Goal: Information Seeking & Learning: Learn about a topic

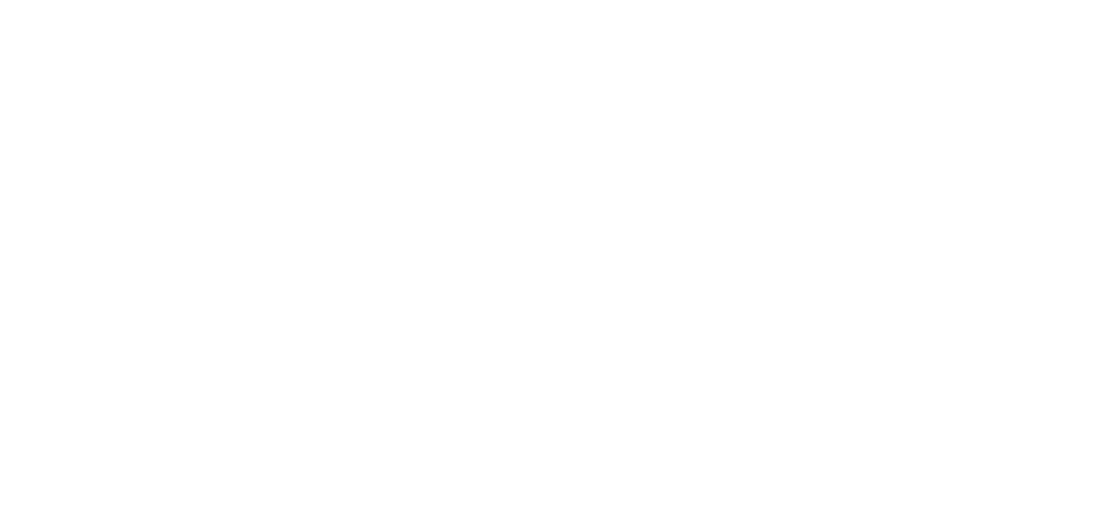
select select "******"
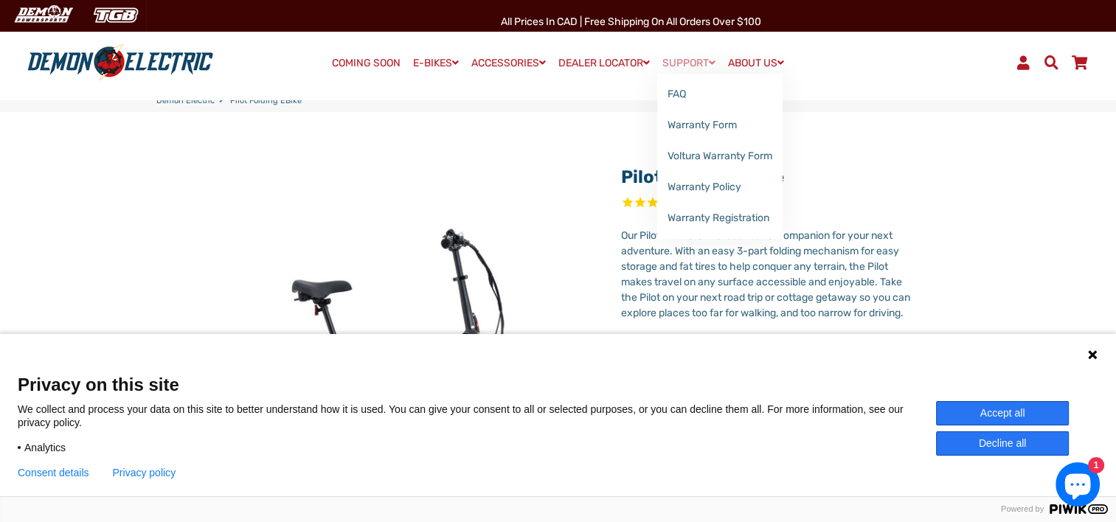
scroll to position [246, 0]
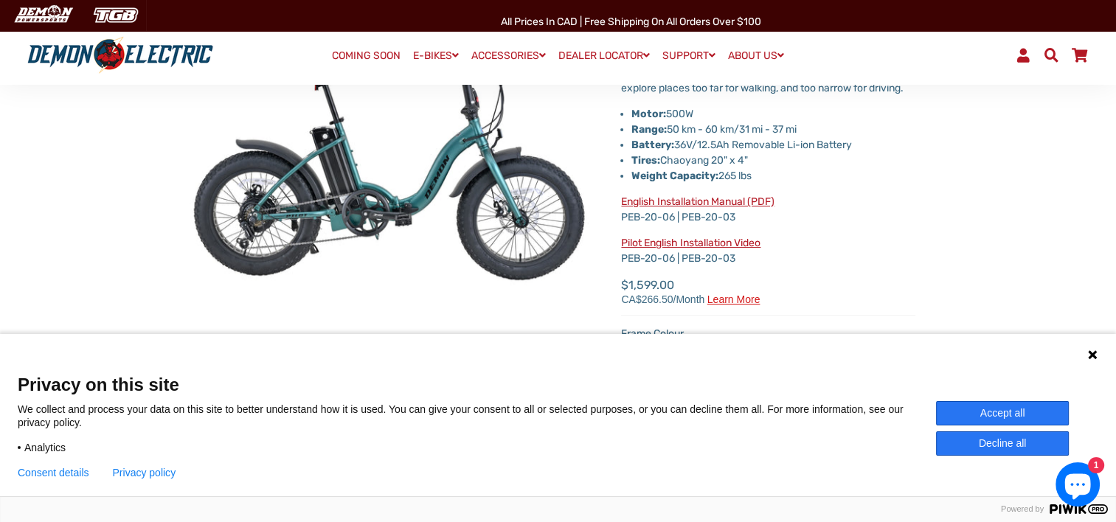
click at [987, 398] on div "Privacy on this site We collect and process your data on this site to better un…" at bounding box center [558, 426] width 1081 height 105
click at [988, 406] on button "Accept all" at bounding box center [1002, 413] width 133 height 24
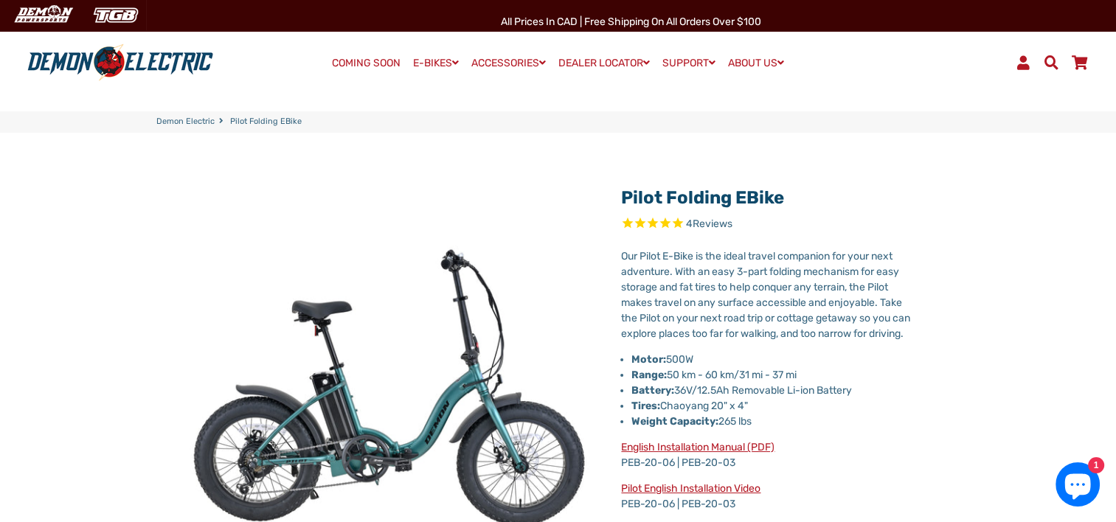
scroll to position [122, 0]
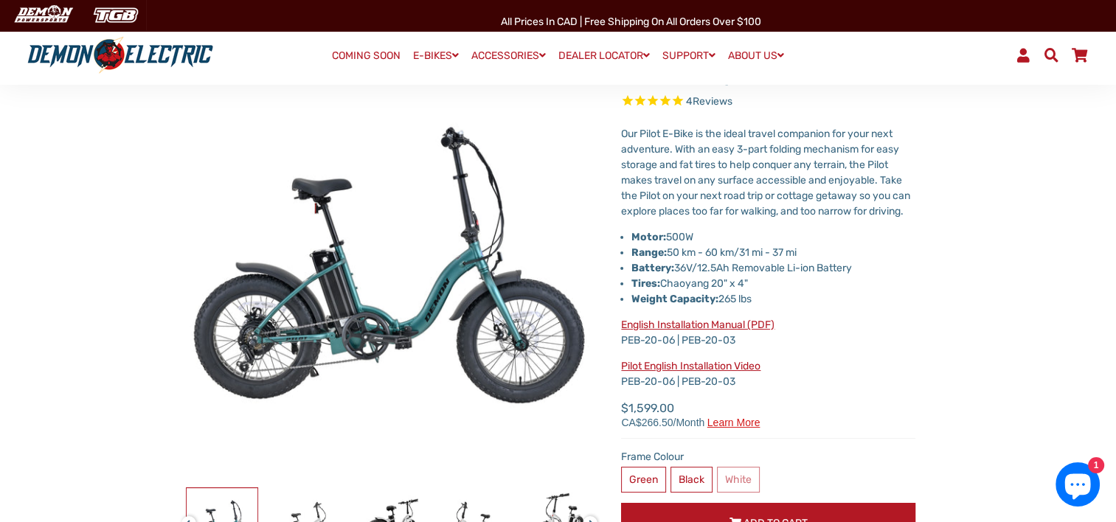
click at [761, 331] on link "English Installation Manual (PDF)" at bounding box center [697, 325] width 153 height 13
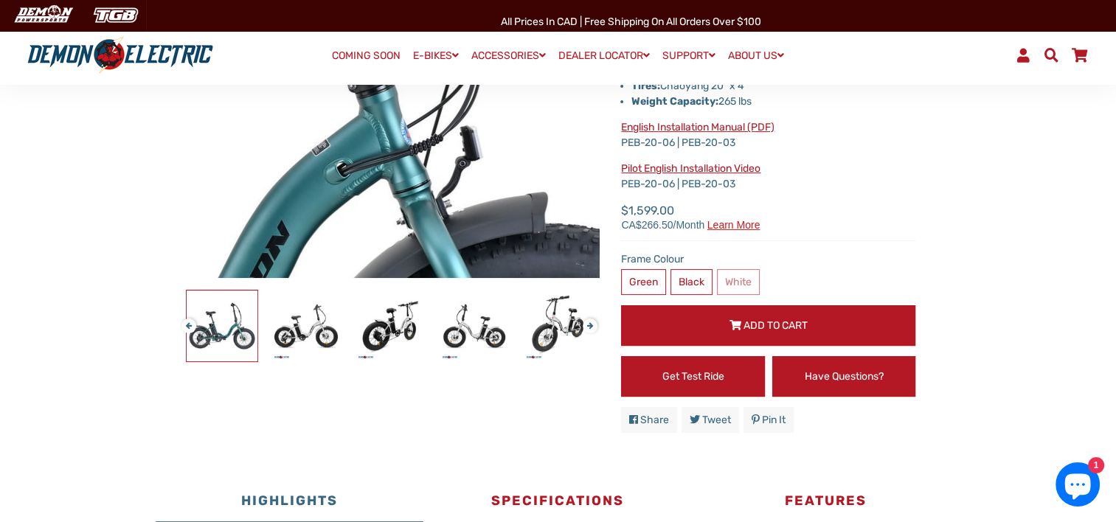
scroll to position [369, 0]
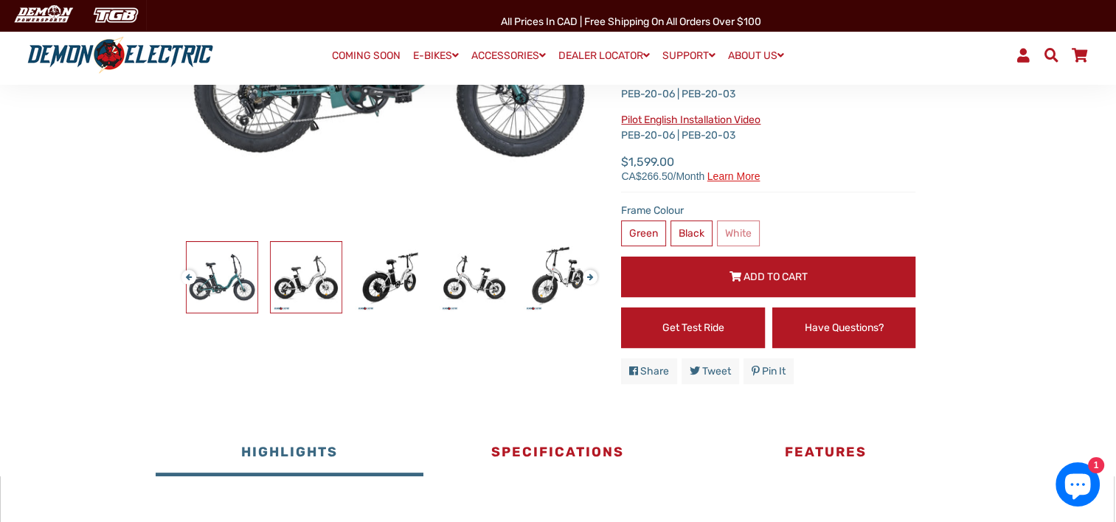
click at [296, 277] on img at bounding box center [306, 277] width 71 height 71
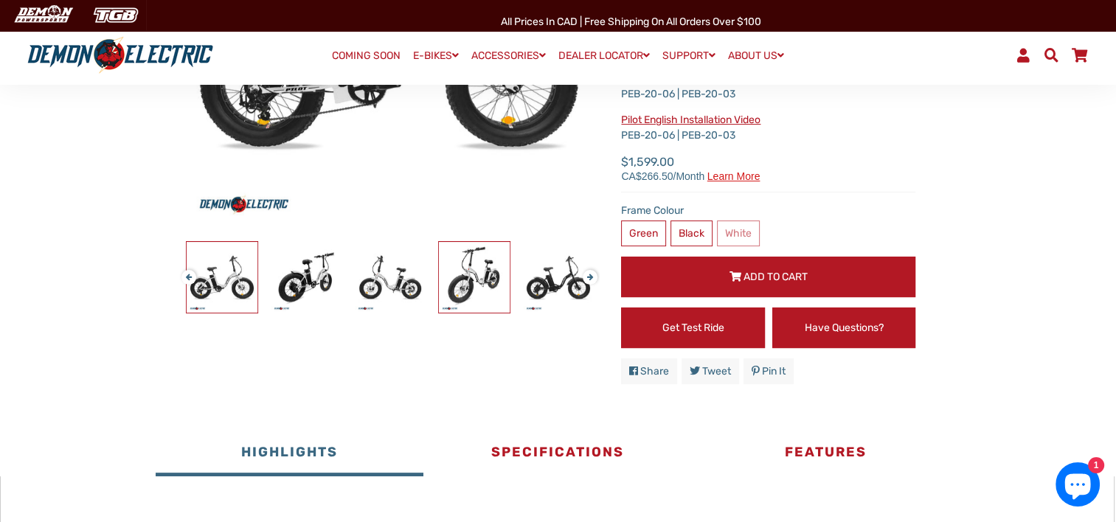
click at [469, 277] on img at bounding box center [474, 277] width 71 height 71
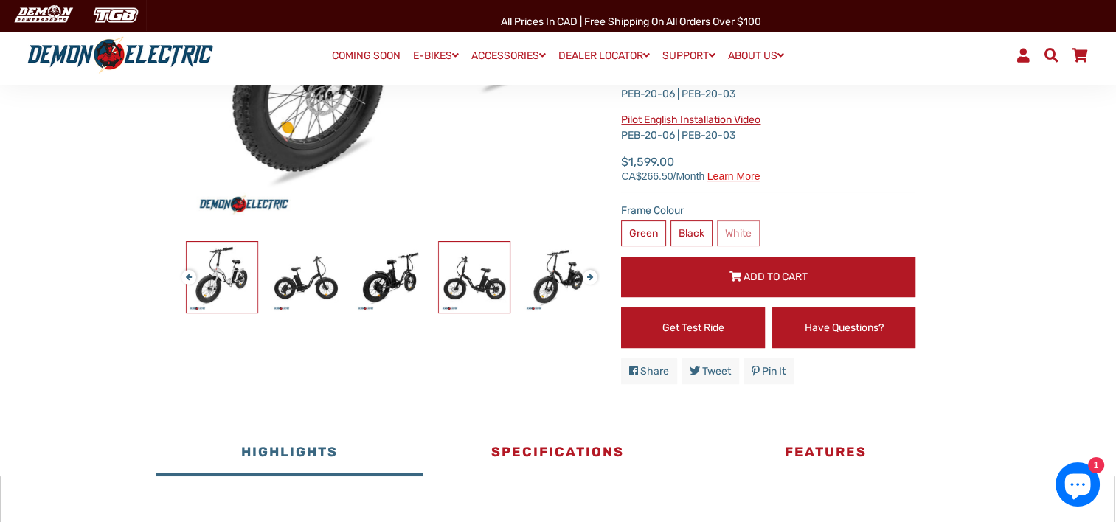
click at [518, 278] on div at bounding box center [810, 277] width 2775 height 72
click at [546, 281] on img at bounding box center [558, 277] width 71 height 71
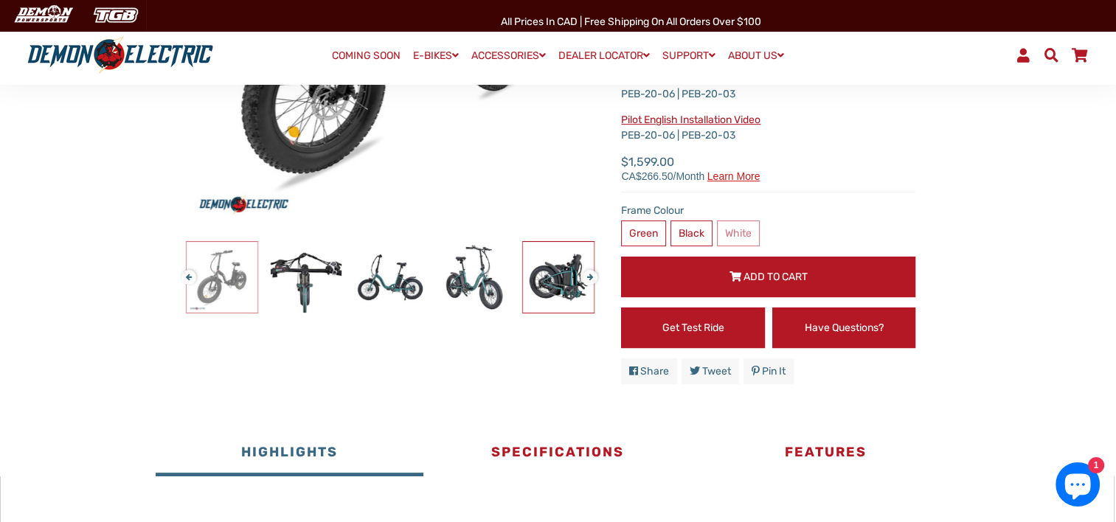
click at [546, 281] on img at bounding box center [558, 277] width 71 height 71
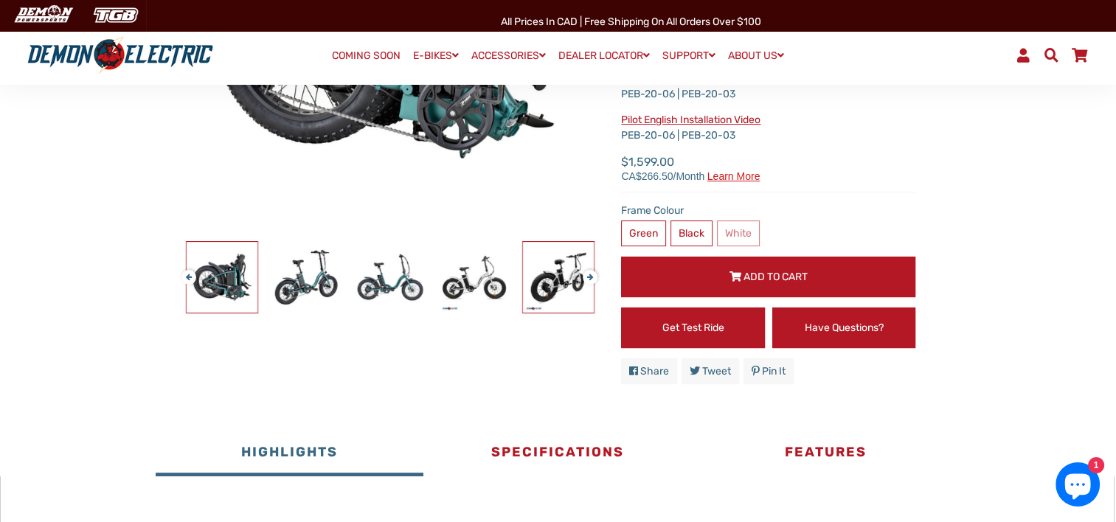
click at [539, 277] on img at bounding box center [558, 277] width 71 height 71
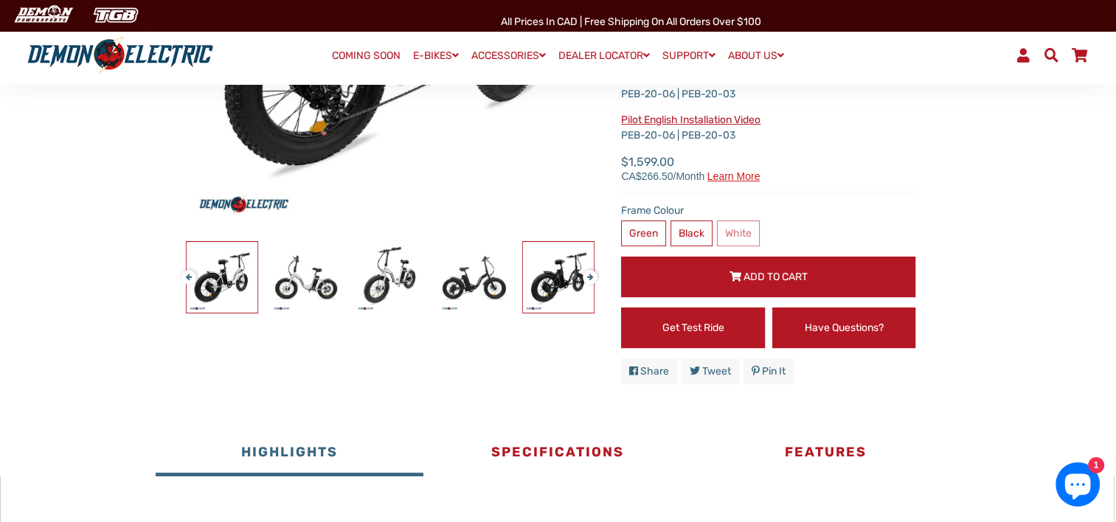
click at [539, 277] on img at bounding box center [558, 277] width 71 height 71
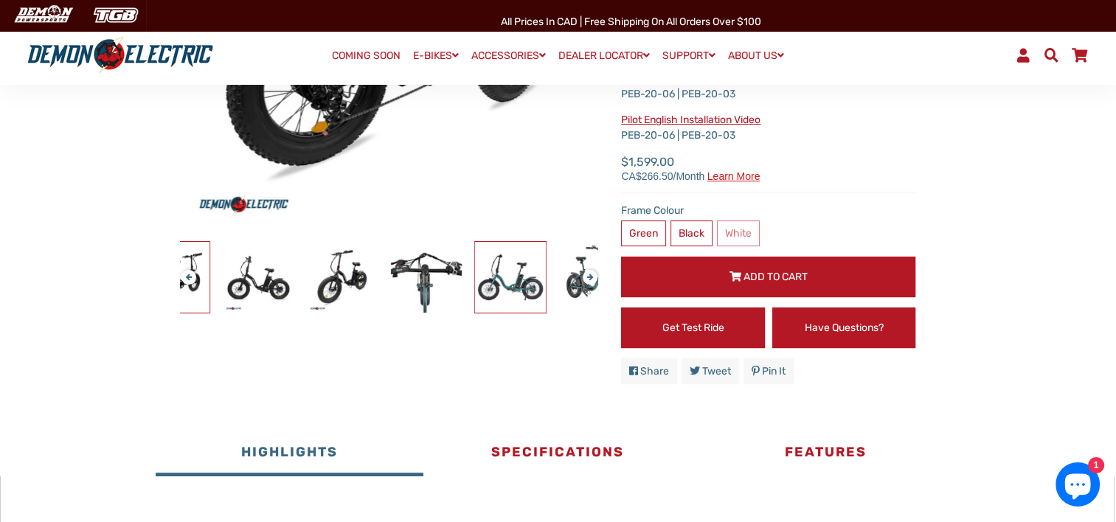
drag, startPoint x: 539, startPoint y: 277, endPoint x: 475, endPoint y: 273, distance: 63.6
click at [475, 273] on img at bounding box center [510, 277] width 71 height 71
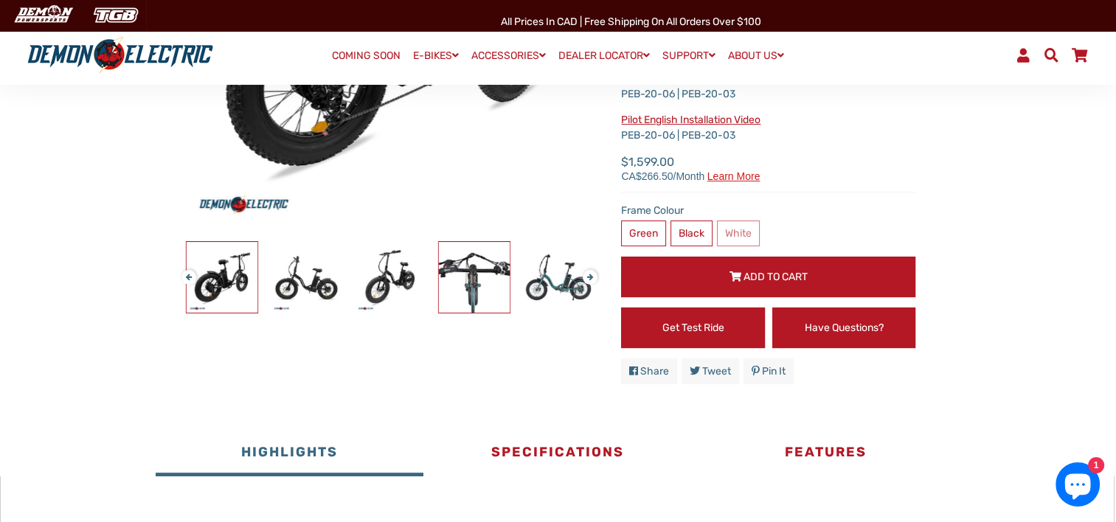
click at [443, 274] on img at bounding box center [474, 277] width 71 height 71
click at [444, 274] on img at bounding box center [474, 277] width 71 height 71
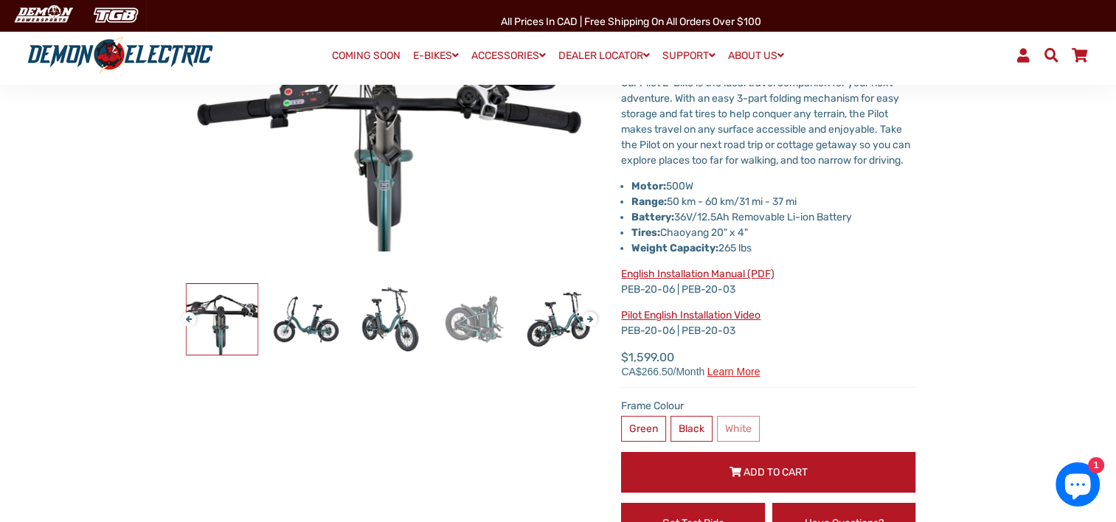
scroll to position [0, 0]
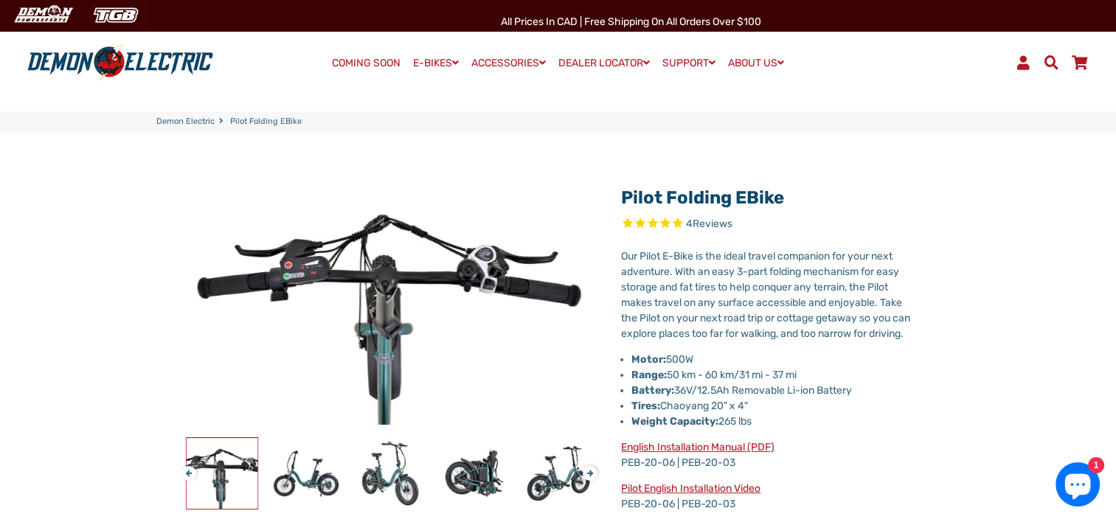
click at [200, 122] on link "Demon Electric" at bounding box center [185, 122] width 58 height 13
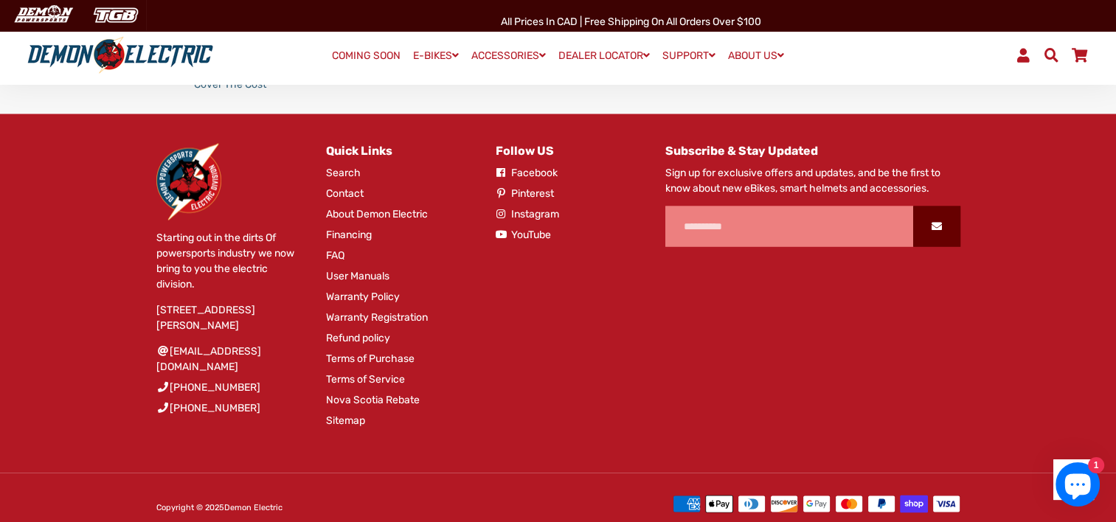
scroll to position [2561, 0]
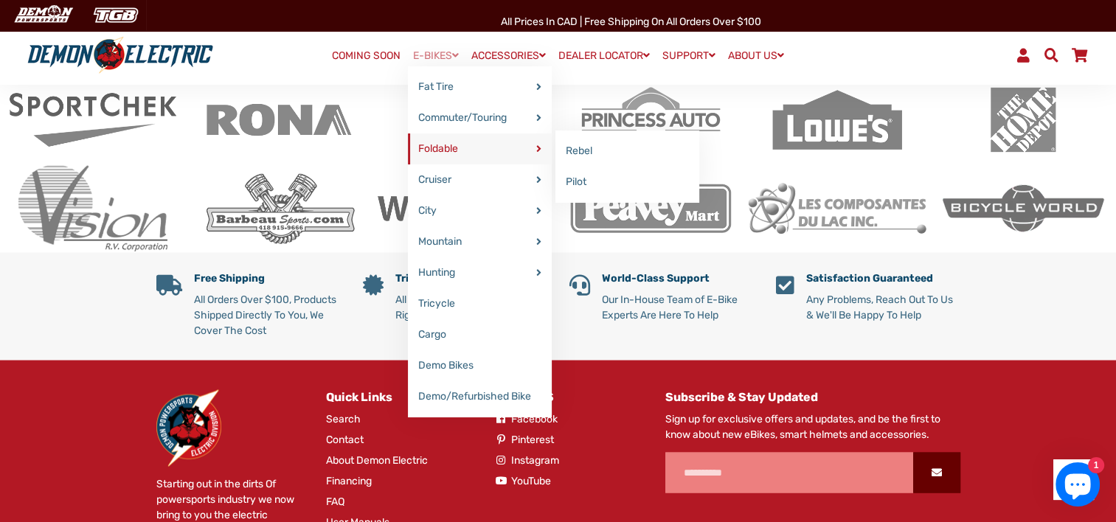
click at [452, 141] on link "Foldable" at bounding box center [480, 149] width 144 height 31
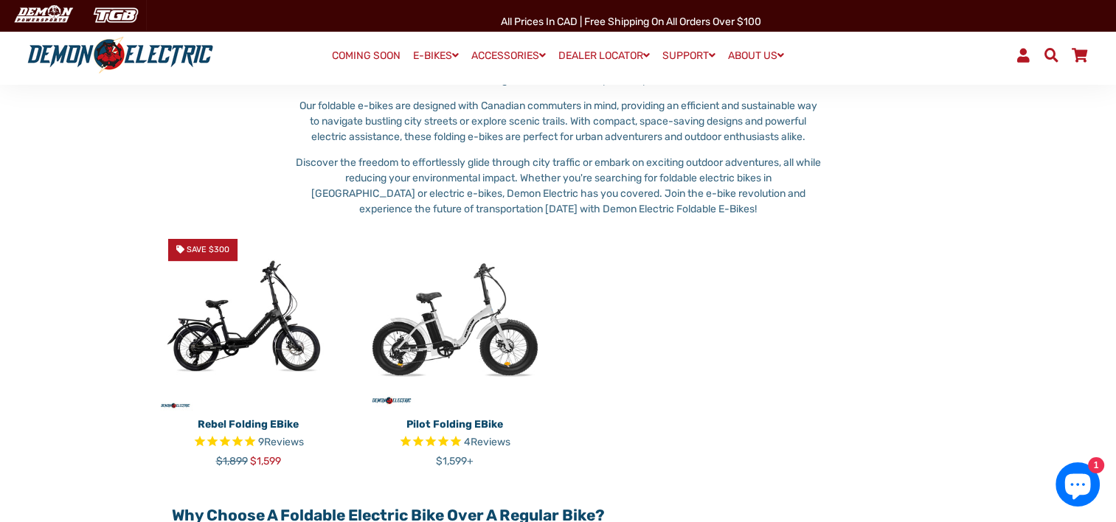
scroll to position [369, 0]
